Goal: Task Accomplishment & Management: Complete application form

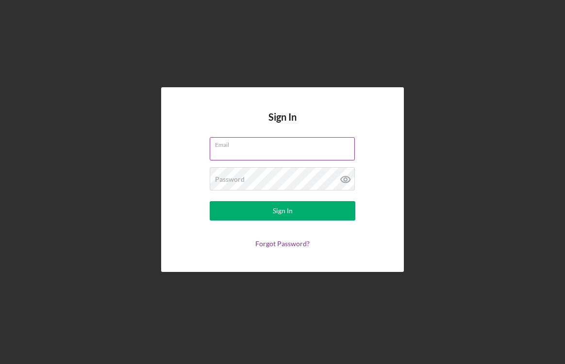
click at [237, 156] on input "Email" at bounding box center [282, 148] width 145 height 23
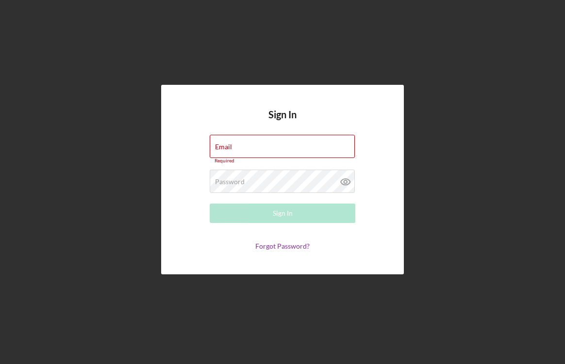
type input "patbos@verizon.net"
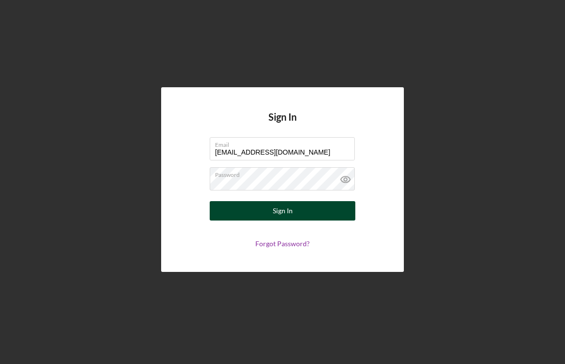
click at [286, 210] on div "Sign In" at bounding box center [283, 210] width 20 height 19
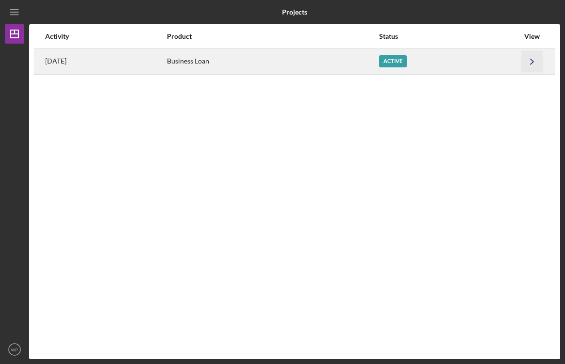
click at [532, 59] on icon "Icon/Navigate" at bounding box center [532, 61] width 22 height 22
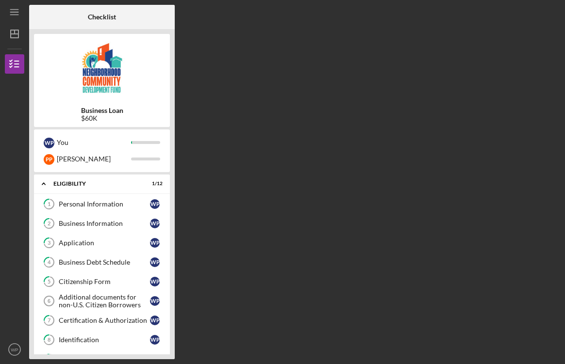
click at [140, 107] on div "Business Loan $60K" at bounding box center [102, 115] width 136 height 16
drag, startPoint x: 158, startPoint y: 298, endPoint x: 163, endPoint y: 144, distance: 154.4
click at [163, 144] on div "Business Loan $60K W P You P P Patricia Icon/Expander Eligibility 1 / 12 1 Pers…" at bounding box center [102, 194] width 146 height 331
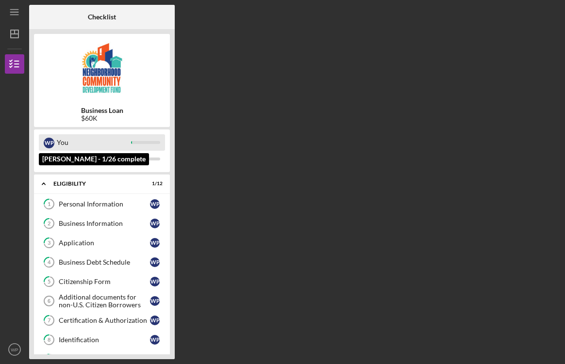
click at [154, 141] on div at bounding box center [145, 142] width 29 height 3
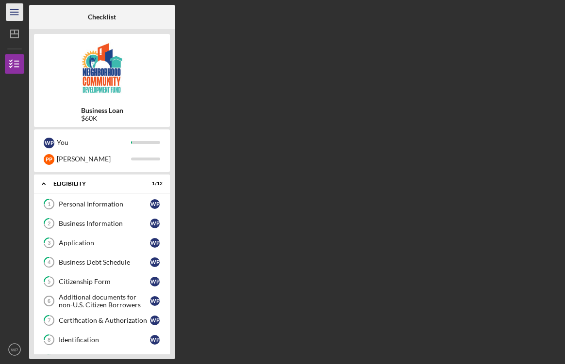
click at [11, 10] on icon "Icon/Menu" at bounding box center [15, 12] width 22 height 22
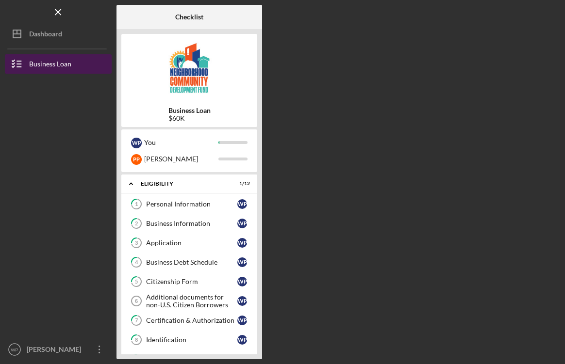
click at [64, 64] on div "Business Loan" at bounding box center [50, 65] width 42 height 22
drag, startPoint x: 258, startPoint y: 190, endPoint x: 261, endPoint y: 270, distance: 80.6
click at [261, 270] on div "Business Loan $60K W P You P P Patricia Icon/Expander Eligibility 1 / 12 1 Pers…" at bounding box center [189, 194] width 146 height 331
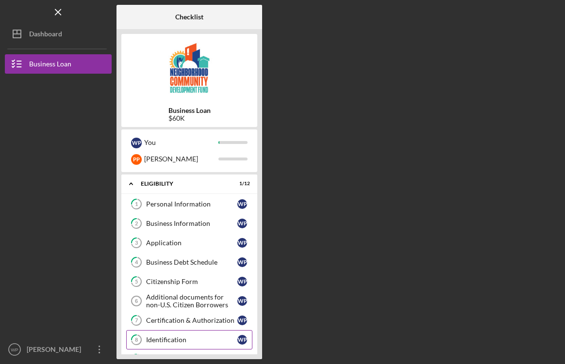
click at [212, 343] on div "Identification" at bounding box center [191, 340] width 91 height 8
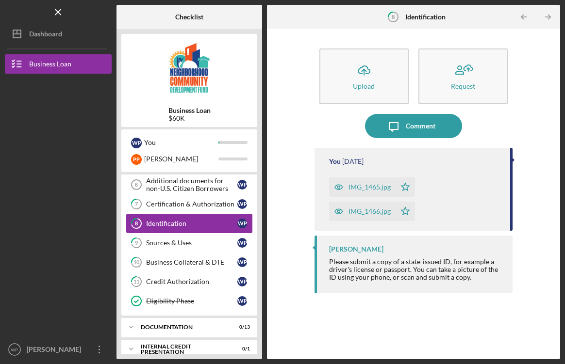
scroll to position [126, 0]
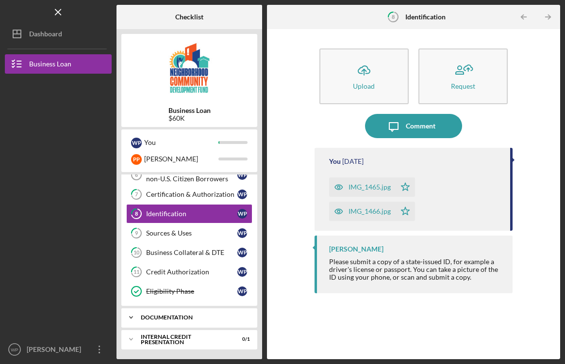
click at [178, 321] on div "Icon/Expander documentation 0 / 13" at bounding box center [189, 317] width 136 height 19
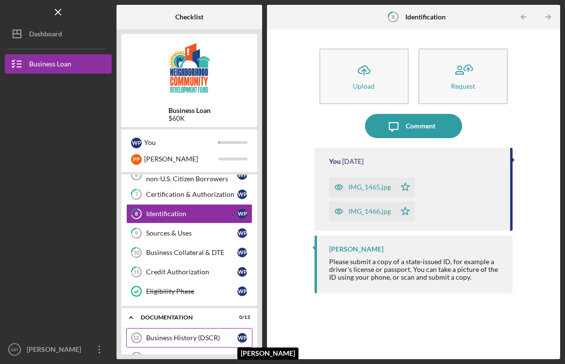
click at [248, 340] on div "W P" at bounding box center [244, 338] width 15 height 10
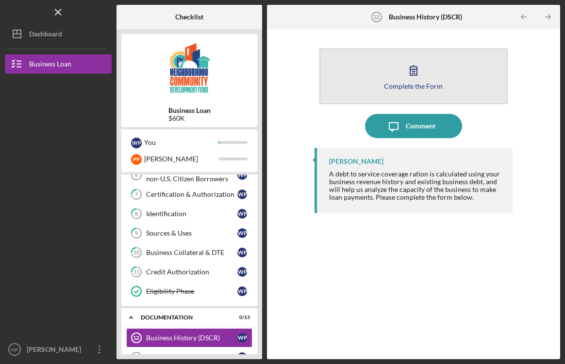
click at [431, 86] on div "Complete the Form" at bounding box center [413, 86] width 59 height 7
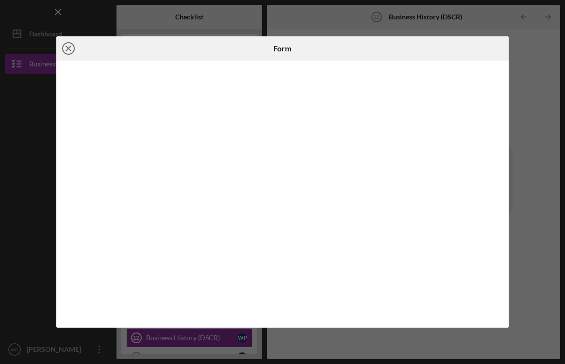
click at [70, 46] on line at bounding box center [68, 48] width 5 height 5
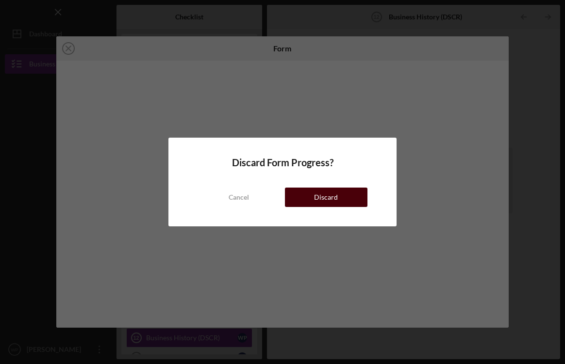
click at [326, 199] on div "Discard" at bounding box center [326, 197] width 24 height 19
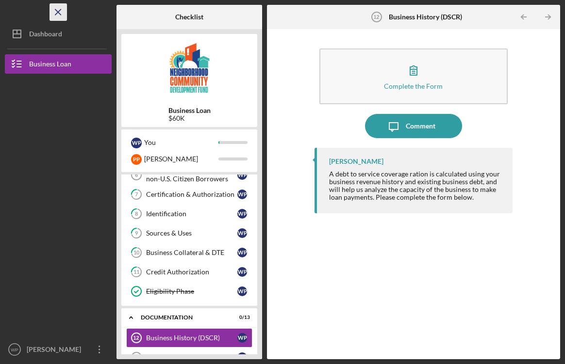
click at [58, 11] on line "button" at bounding box center [57, 11] width 5 height 5
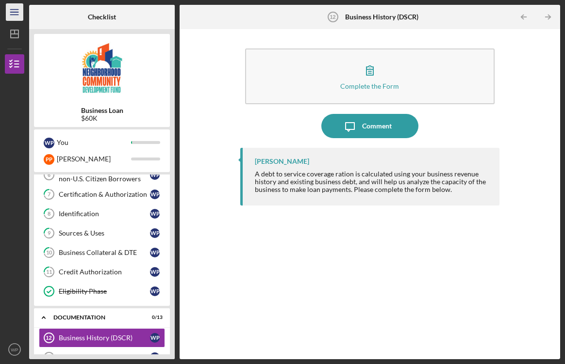
click at [19, 10] on icon "Icon/Menu" at bounding box center [15, 12] width 22 height 22
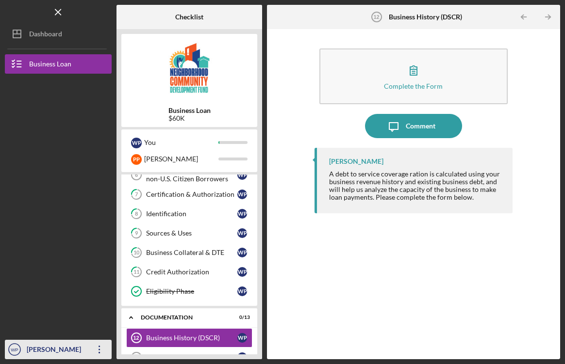
click at [58, 351] on div "[PERSON_NAME]" at bounding box center [55, 351] width 63 height 22
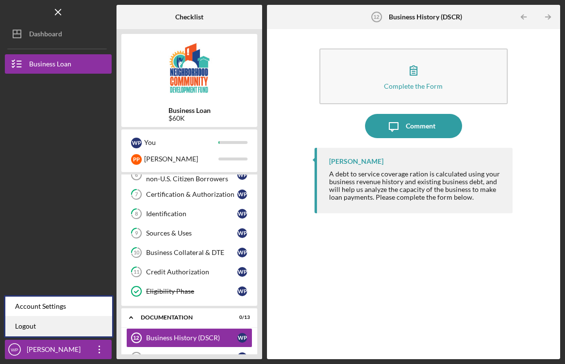
click at [47, 329] on link "Logout" at bounding box center [58, 327] width 107 height 20
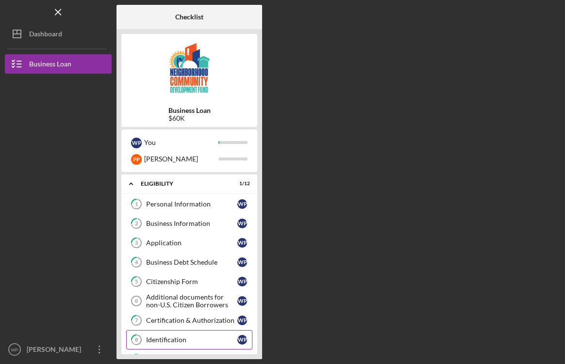
click at [214, 343] on div "Identification" at bounding box center [191, 340] width 91 height 8
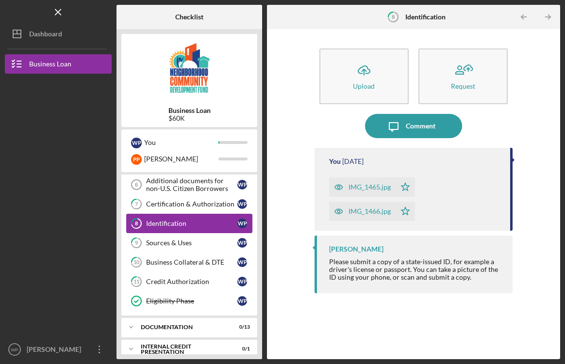
scroll to position [126, 0]
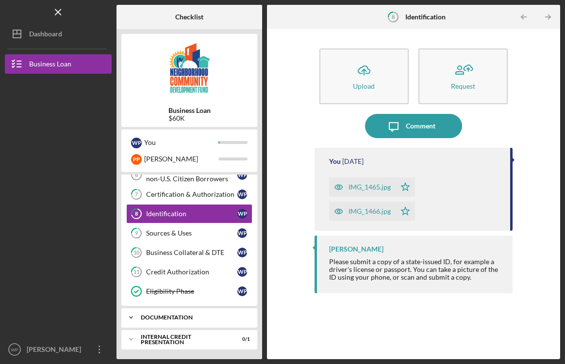
click at [224, 320] on div "documentation" at bounding box center [193, 318] width 104 height 6
click at [213, 354] on div "Business Tax Returns (3yrs)" at bounding box center [191, 358] width 91 height 8
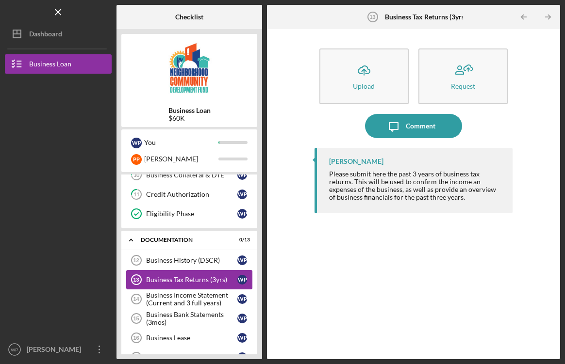
scroll to position [223, 0]
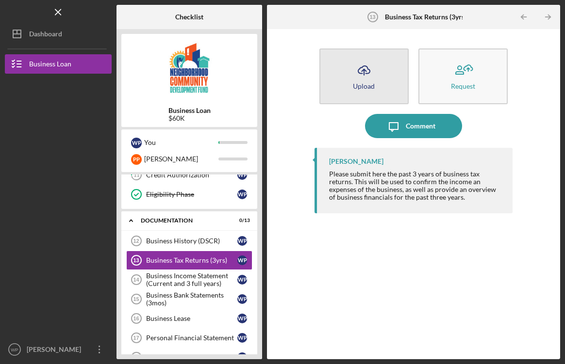
click at [366, 77] on icon "Icon/Upload" at bounding box center [364, 70] width 24 height 24
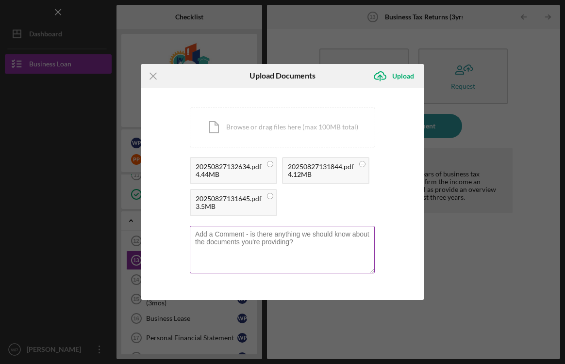
click at [199, 235] on textarea at bounding box center [282, 250] width 185 height 48
type textarea "extension on 2024 tax return"
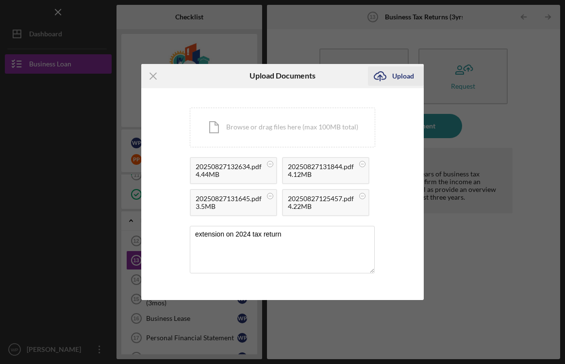
click at [404, 79] on div "Upload" at bounding box center [403, 75] width 22 height 19
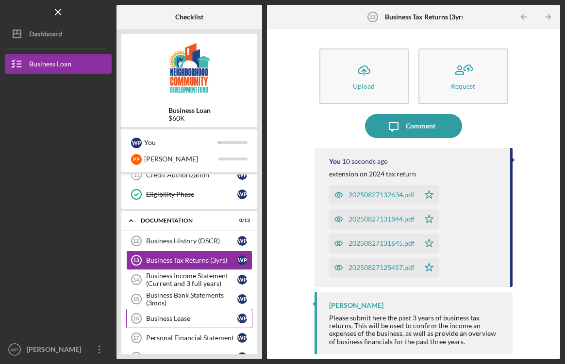
click at [192, 319] on div "Business Lease" at bounding box center [191, 319] width 91 height 8
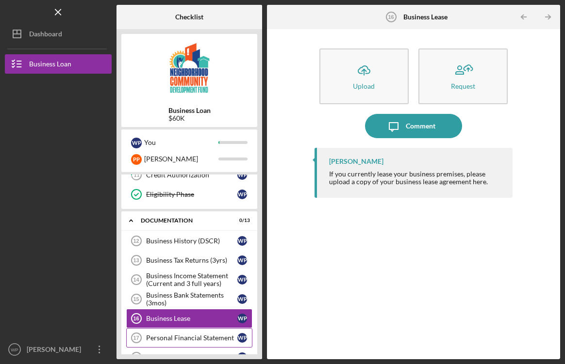
click at [213, 340] on div "Personal Financial Statement" at bounding box center [191, 338] width 91 height 8
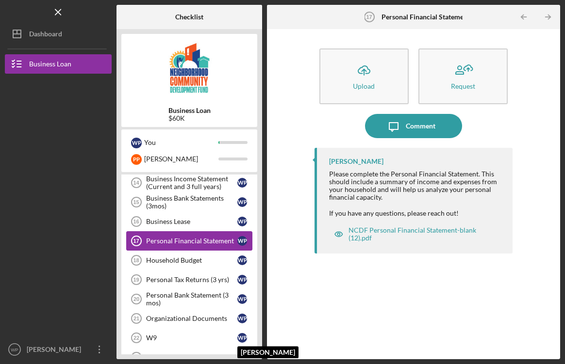
scroll to position [340, 0]
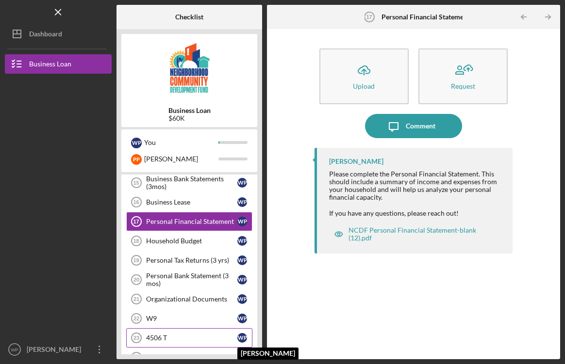
click at [126, 212] on link "Personal Financial Statement 17 Personal Financial Statement W P" at bounding box center [189, 221] width 126 height 19
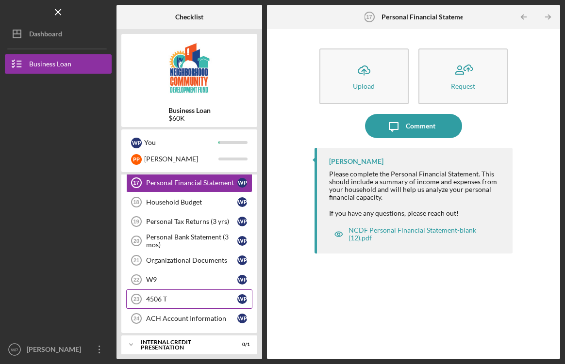
scroll to position [384, 0]
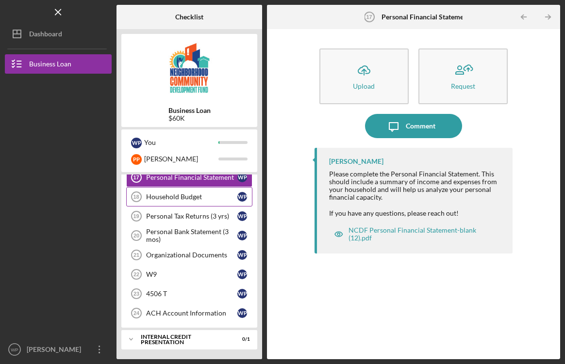
click at [232, 190] on link "Household Budget 18 Household Budget W P" at bounding box center [189, 196] width 126 height 19
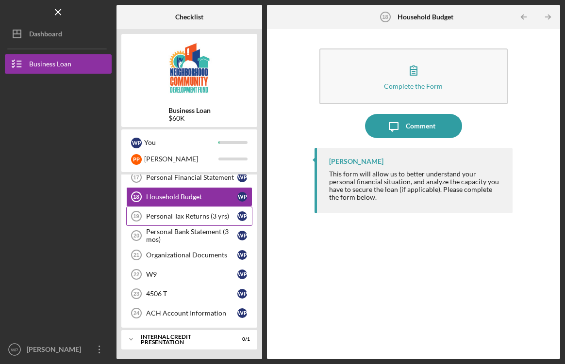
click at [221, 215] on div "Personal Tax Returns (3 yrs)" at bounding box center [191, 217] width 91 height 8
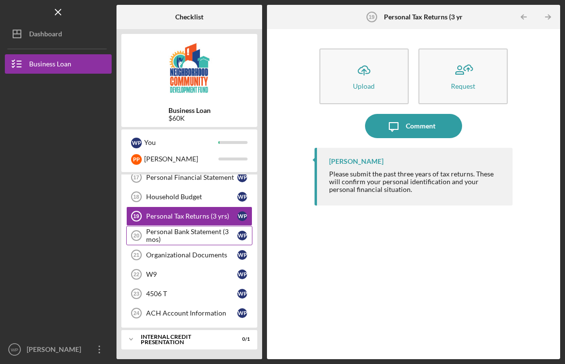
click at [206, 233] on div "Personal Bank Statement (3 mos)" at bounding box center [191, 236] width 91 height 16
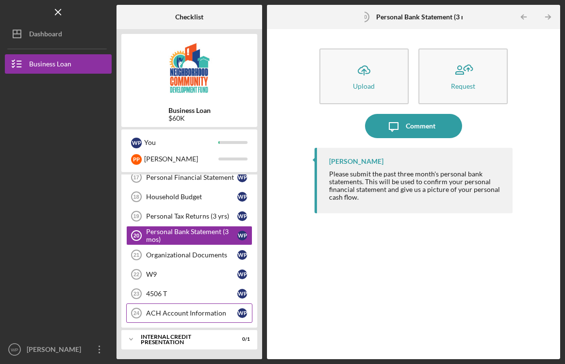
click at [232, 313] on div "ACH Account Information" at bounding box center [191, 314] width 91 height 8
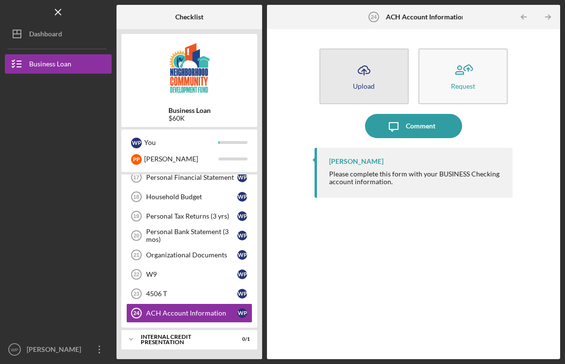
click at [374, 74] on icon "Icon/Upload" at bounding box center [364, 70] width 24 height 24
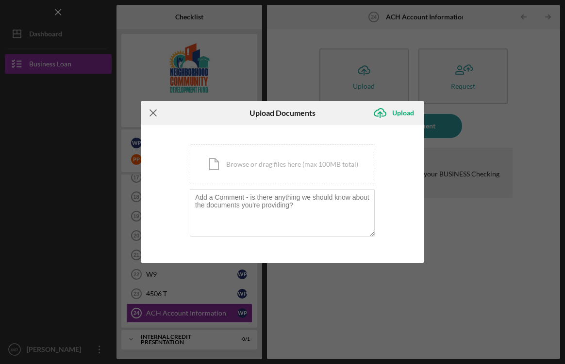
click at [153, 112] on icon "Icon/Menu Close" at bounding box center [153, 113] width 24 height 24
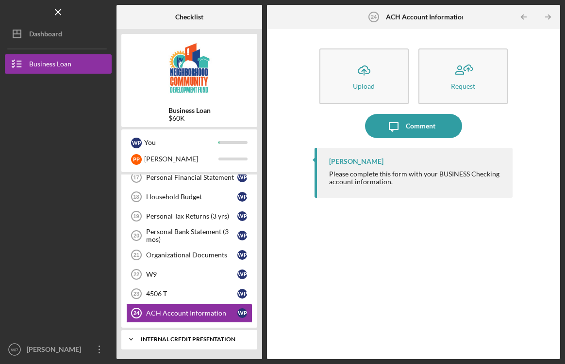
click at [201, 334] on div "Icon/Expander Internal Credit Presentation 0 / 1" at bounding box center [189, 339] width 136 height 19
click at [184, 341] on div "Internal Credit Presentation" at bounding box center [193, 340] width 104 height 6
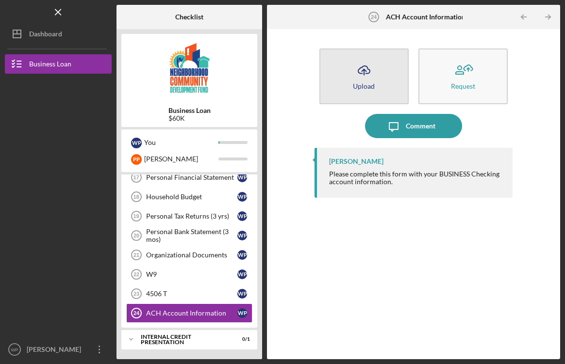
click at [364, 88] on div "Upload" at bounding box center [364, 86] width 22 height 7
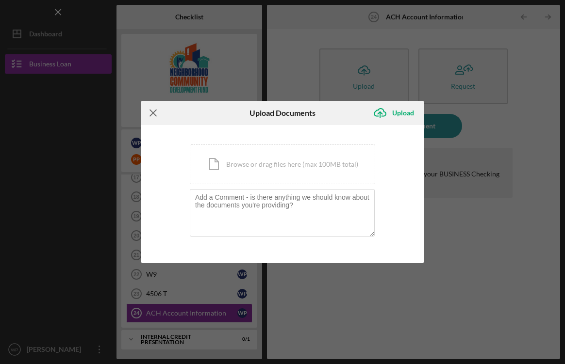
click at [154, 112] on icon "Icon/Menu Close" at bounding box center [153, 113] width 24 height 24
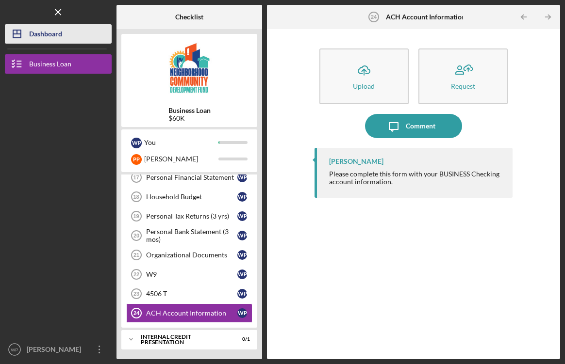
click at [40, 37] on div "Dashboard" at bounding box center [45, 35] width 33 height 22
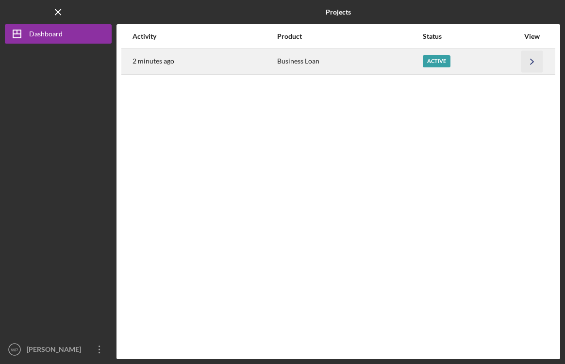
click at [535, 61] on icon "Icon/Navigate" at bounding box center [532, 61] width 22 height 22
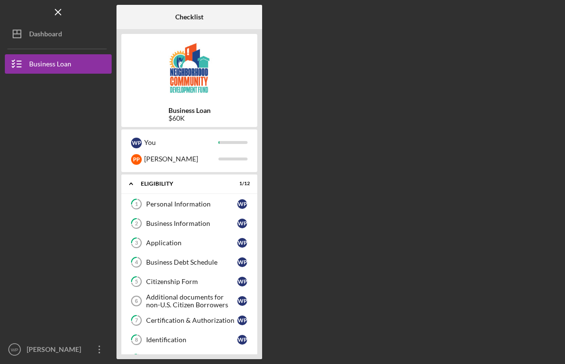
click at [341, 255] on div "Checklist Business Loan $60K W P You P P [PERSON_NAME] Icon/Expander Eligibilit…" at bounding box center [338, 182] width 444 height 355
